Goal: Find specific page/section: Find specific page/section

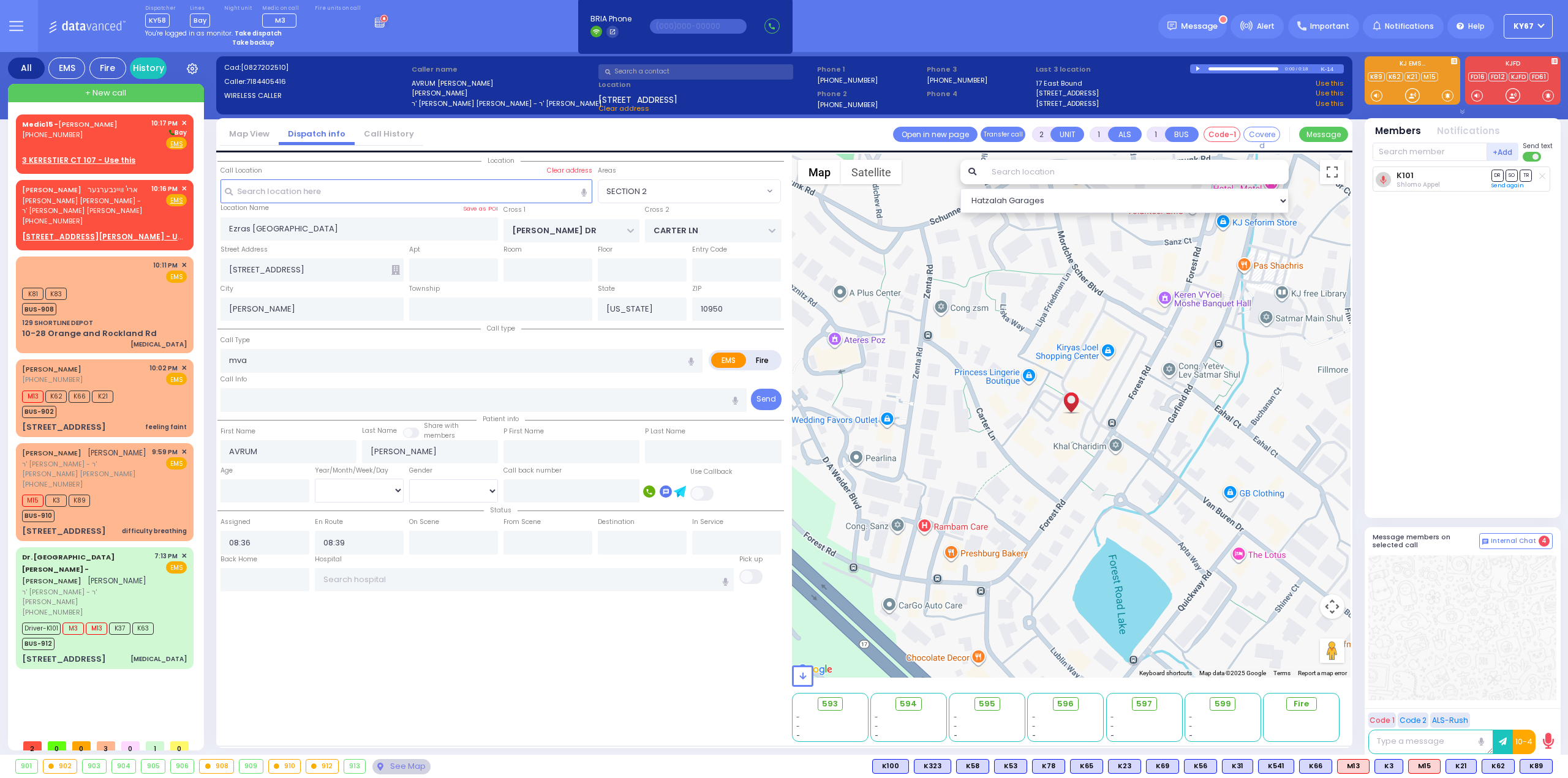
select select "SECTION 2"
select select
drag, startPoint x: 1445, startPoint y: 433, endPoint x: 1438, endPoint y: 437, distance: 8.1
click at [1445, 433] on div "K101 Shlomo Appel DR SO TR" at bounding box center [1464, 337] width 183 height 341
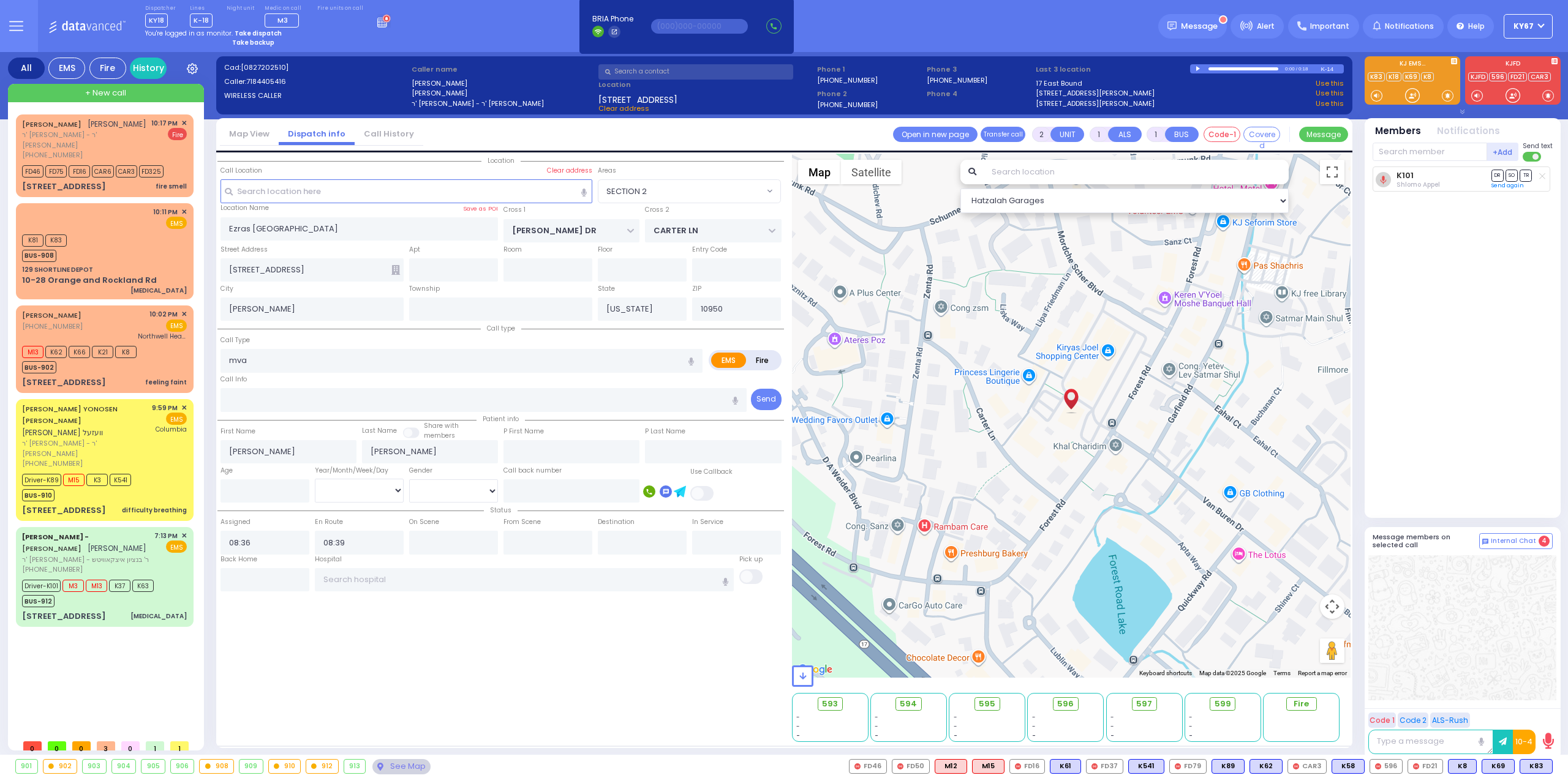
select select "SECTION 2"
select select
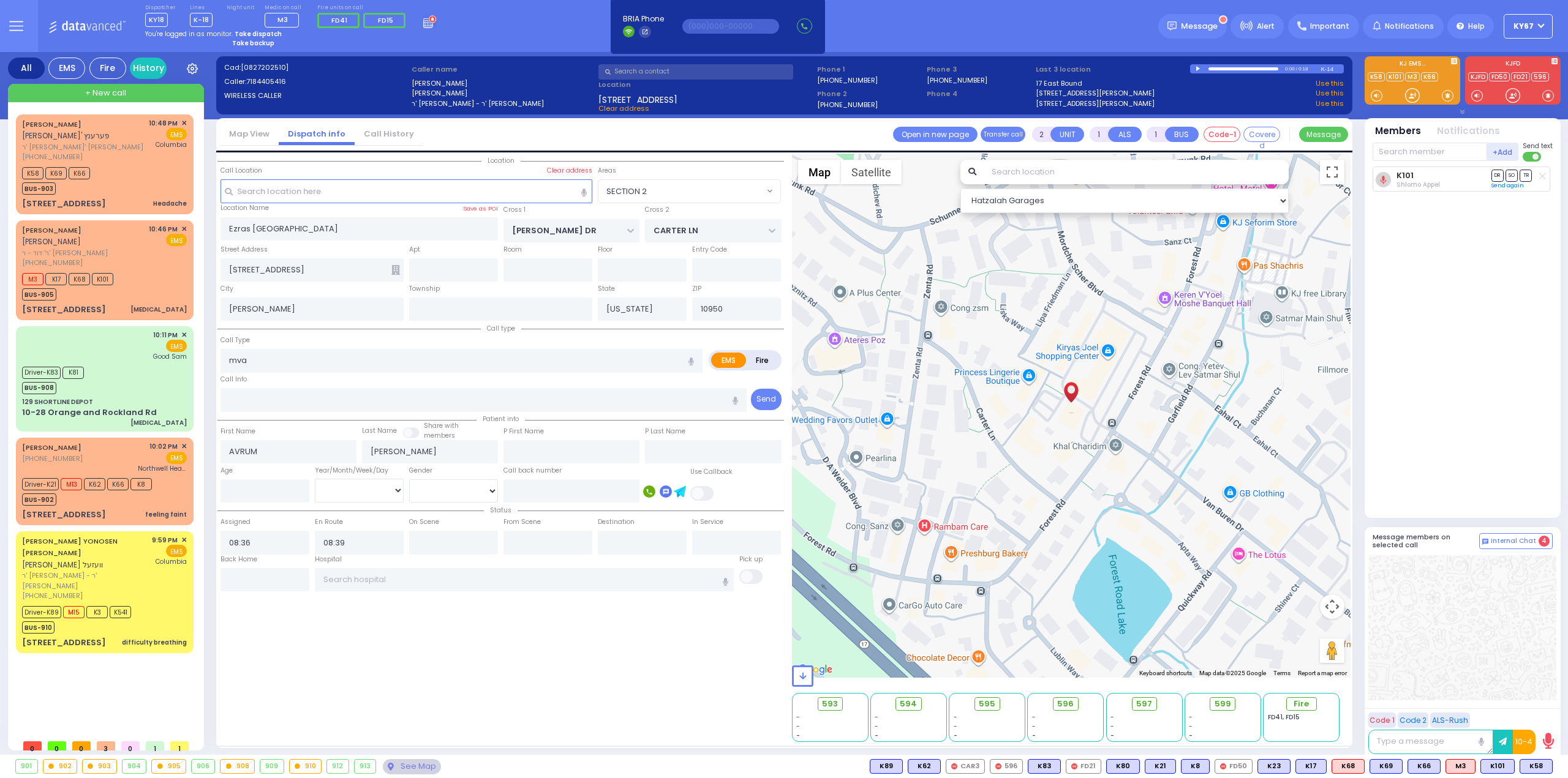
select select "SECTION 2"
select select
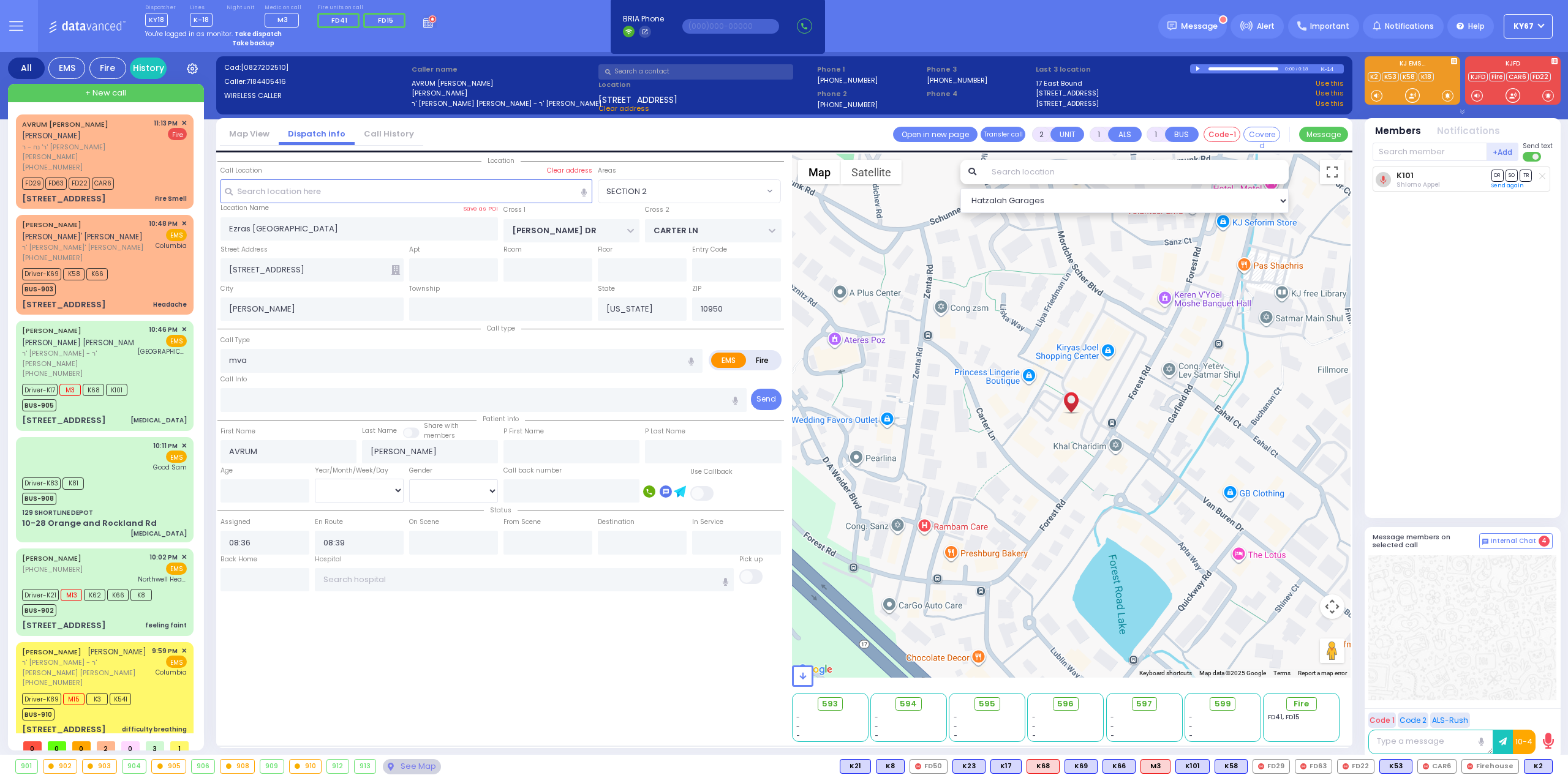
select select "SECTION 2"
select select
